Goal: Transaction & Acquisition: Purchase product/service

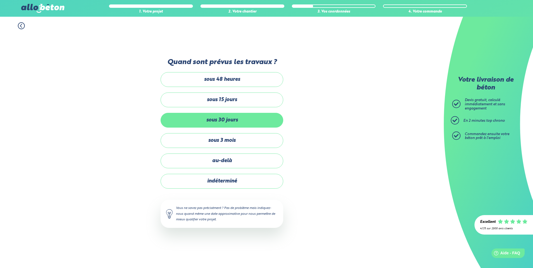
click at [232, 117] on label "sous 30 jours" at bounding box center [222, 120] width 123 height 15
click at [0, 0] on input "sous 30 jours" at bounding box center [0, 0] width 0 height 0
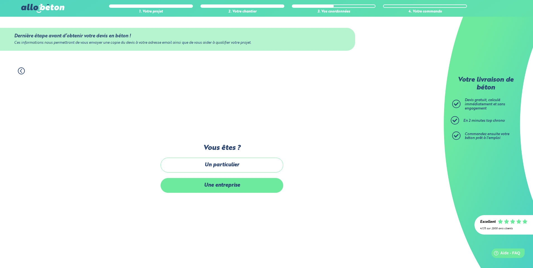
click at [224, 185] on label "Une entreprise" at bounding box center [222, 185] width 123 height 15
drag, startPoint x: 224, startPoint y: 185, endPoint x: 217, endPoint y: 185, distance: 7.0
click at [217, 185] on label "Une entreprise" at bounding box center [222, 185] width 123 height 15
click at [0, 0] on input "Une entreprise" at bounding box center [0, 0] width 0 height 0
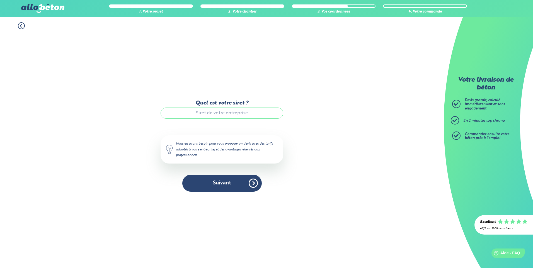
click at [221, 112] on input "Quel est votre siret ?" at bounding box center [222, 113] width 123 height 11
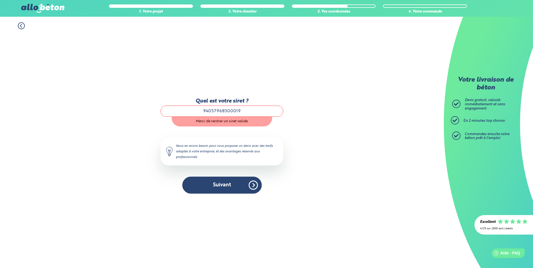
type input "94057968300019"
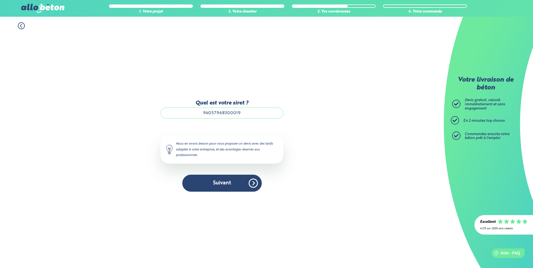
click at [346, 92] on div "1. Votre projet 2. Votre chantier 3. Vos coordonnées 4. Votre commande Quel est…" at bounding box center [222, 142] width 444 height 251
click at [230, 178] on button "Suivant" at bounding box center [221, 183] width 79 height 17
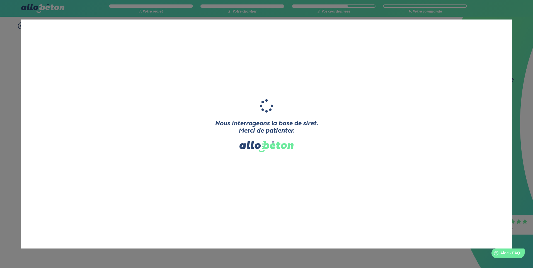
type input "BT GROUPE"
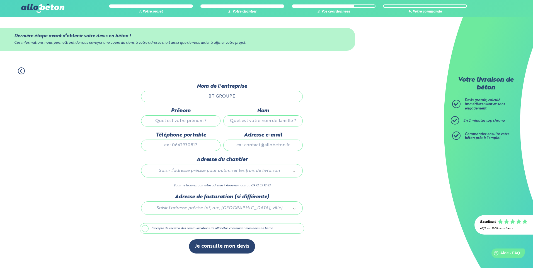
click at [159, 121] on input "Prénom" at bounding box center [180, 120] width 79 height 11
type input "VADIM"
type input "MEDVETKI"
type input "0768460107"
type input "btgroupe.77@gmail.com"
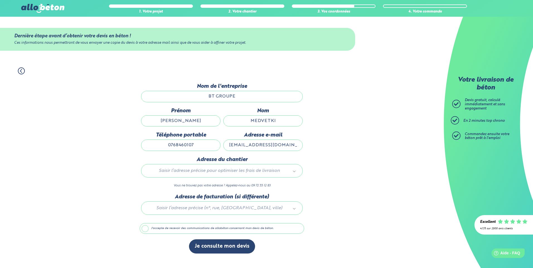
type input "VADIM"
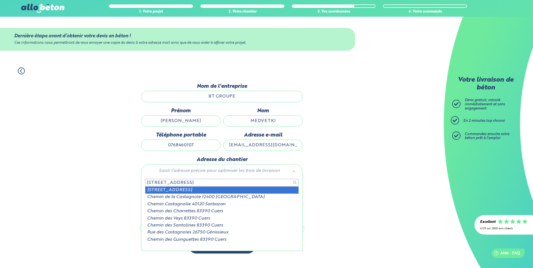
type input "144 Chemin des castagnoles 83390"
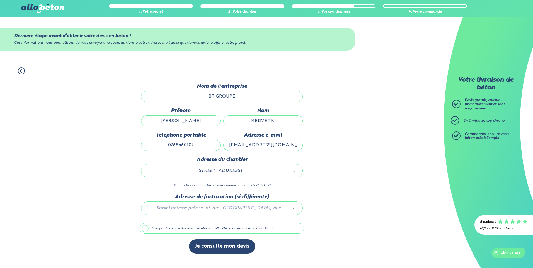
click at [356, 164] on div "1. Votre projet 2. Votre chantier 3. Vos coordonnées 4. Votre commande Dernière…" at bounding box center [222, 165] width 444 height 206
click at [224, 207] on div at bounding box center [222, 207] width 164 height 26
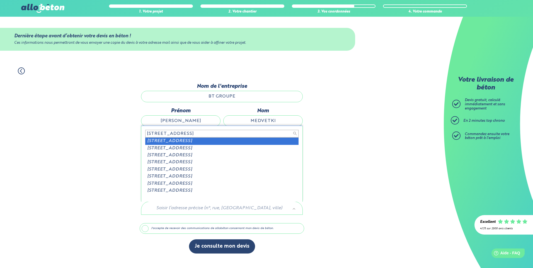
type input "3 rue de la Marne 77400 SAINT TH"
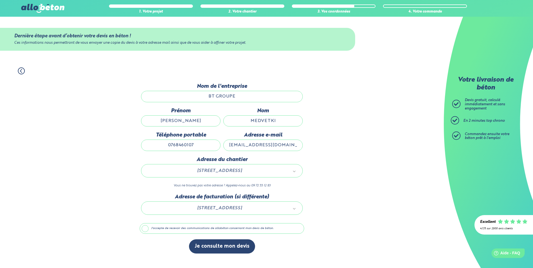
click at [324, 173] on div "1. Votre projet 2. Votre chantier 3. Vos coordonnées 4. Votre commande Dernière…" at bounding box center [222, 165] width 444 height 206
click at [216, 244] on button "Je consulte mon devis" at bounding box center [222, 246] width 66 height 14
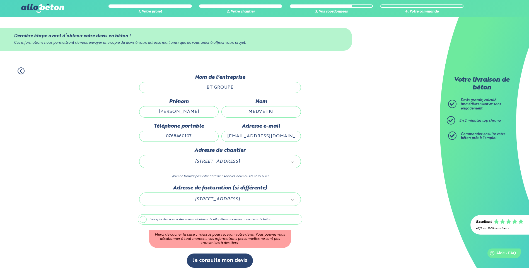
click at [189, 221] on label "J'accepte de recevoir des communications de allobéton concernant mon devis de b…" at bounding box center [220, 219] width 164 height 11
click at [0, 0] on input "J'accepte de recevoir des communications de allobéton concernant mon devis de b…" at bounding box center [0, 0] width 0 height 0
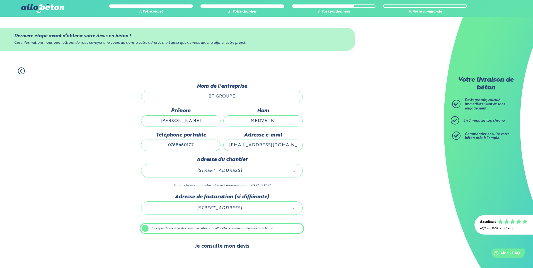
click at [218, 250] on button "Je consulte mon devis" at bounding box center [222, 246] width 66 height 14
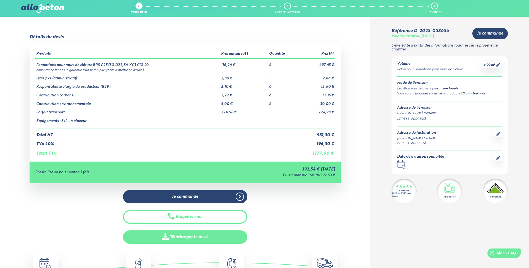
click at [183, 237] on link "Télécharger le devis" at bounding box center [185, 238] width 124 height 14
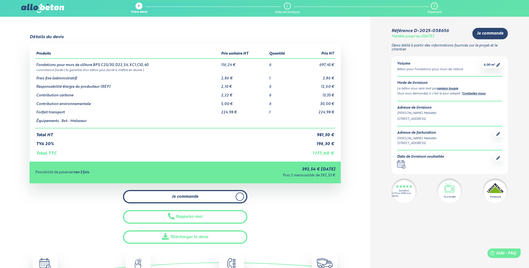
click at [181, 199] on span "Je commande" at bounding box center [185, 197] width 26 height 5
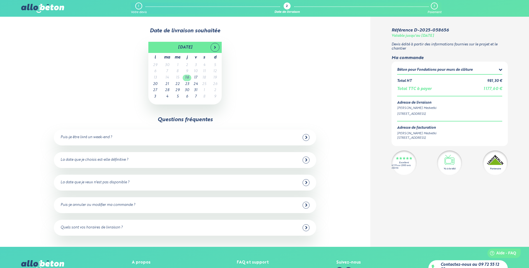
click at [189, 78] on td "16" at bounding box center [187, 78] width 9 height 6
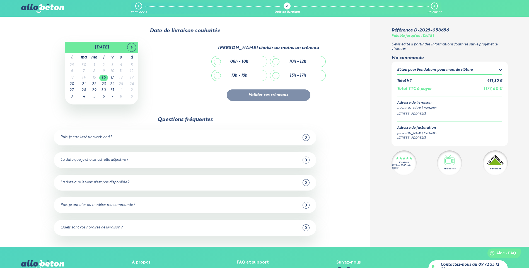
click at [232, 68] on div "08h - 10h 10h - 12h" at bounding box center [267, 63] width 117 height 14
click at [230, 64] on div "08h - 10h" at bounding box center [239, 61] width 18 height 5
checkbox input "true"
click at [276, 93] on button "Valider ces créneaux" at bounding box center [269, 94] width 84 height 11
